Goal: Task Accomplishment & Management: Manage account settings

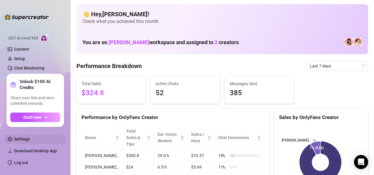
click at [30, 141] on link "Settings" at bounding box center [22, 138] width 16 height 5
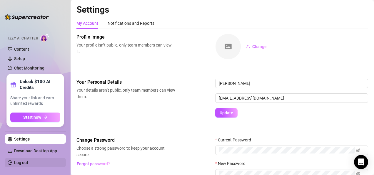
click at [28, 164] on link "Log out" at bounding box center [21, 162] width 14 height 5
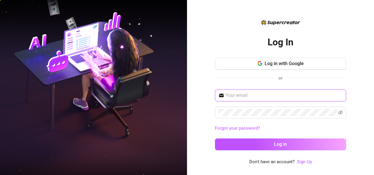
click at [240, 93] on input "text" at bounding box center [283, 95] width 117 height 7
type input "[EMAIL_ADDRESS][DOMAIN_NAME]"
click at [339, 100] on span "[EMAIL_ADDRESS][DOMAIN_NAME]" at bounding box center [280, 95] width 131 height 12
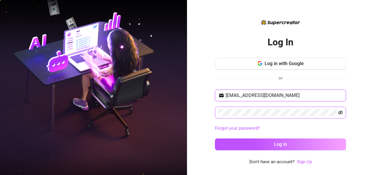
click at [340, 112] on icon "eye-invisible" at bounding box center [340, 112] width 5 height 5
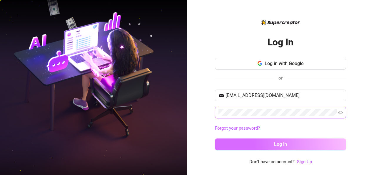
click at [310, 140] on button "Log in" at bounding box center [280, 144] width 131 height 12
